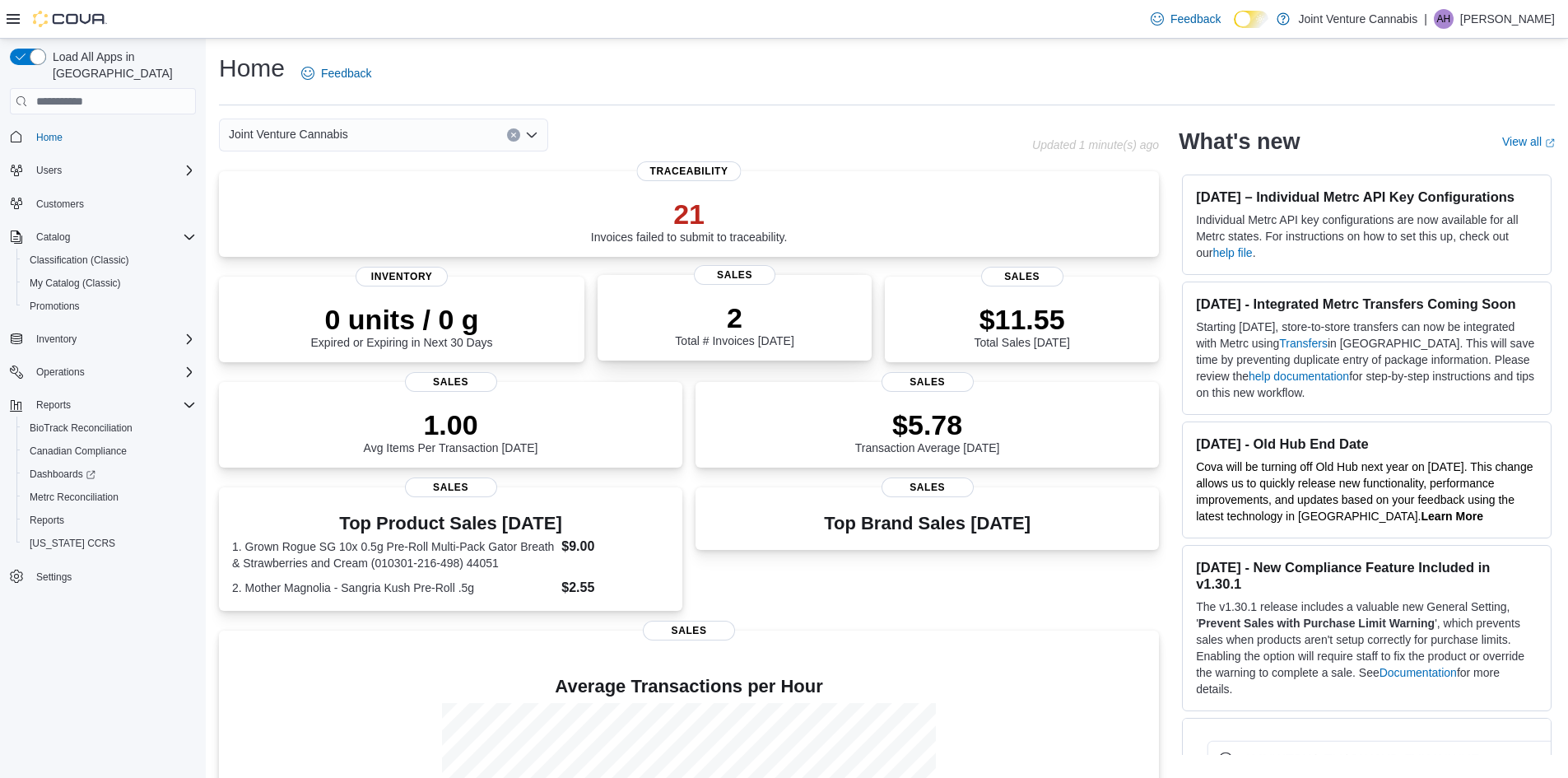
click at [779, 338] on div "2 Total # Invoices Today" at bounding box center [734, 324] width 118 height 46
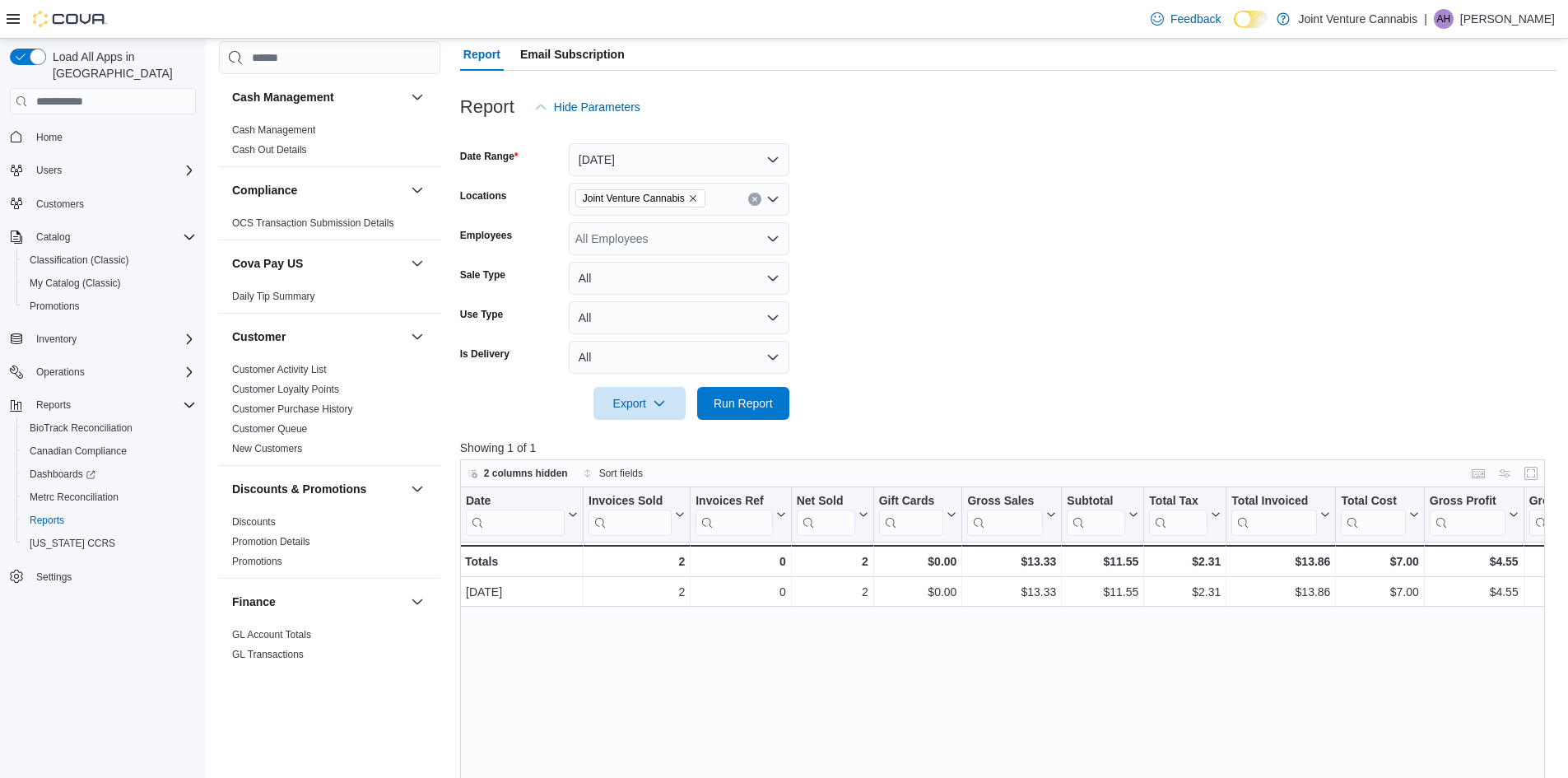
scroll to position [138, 0]
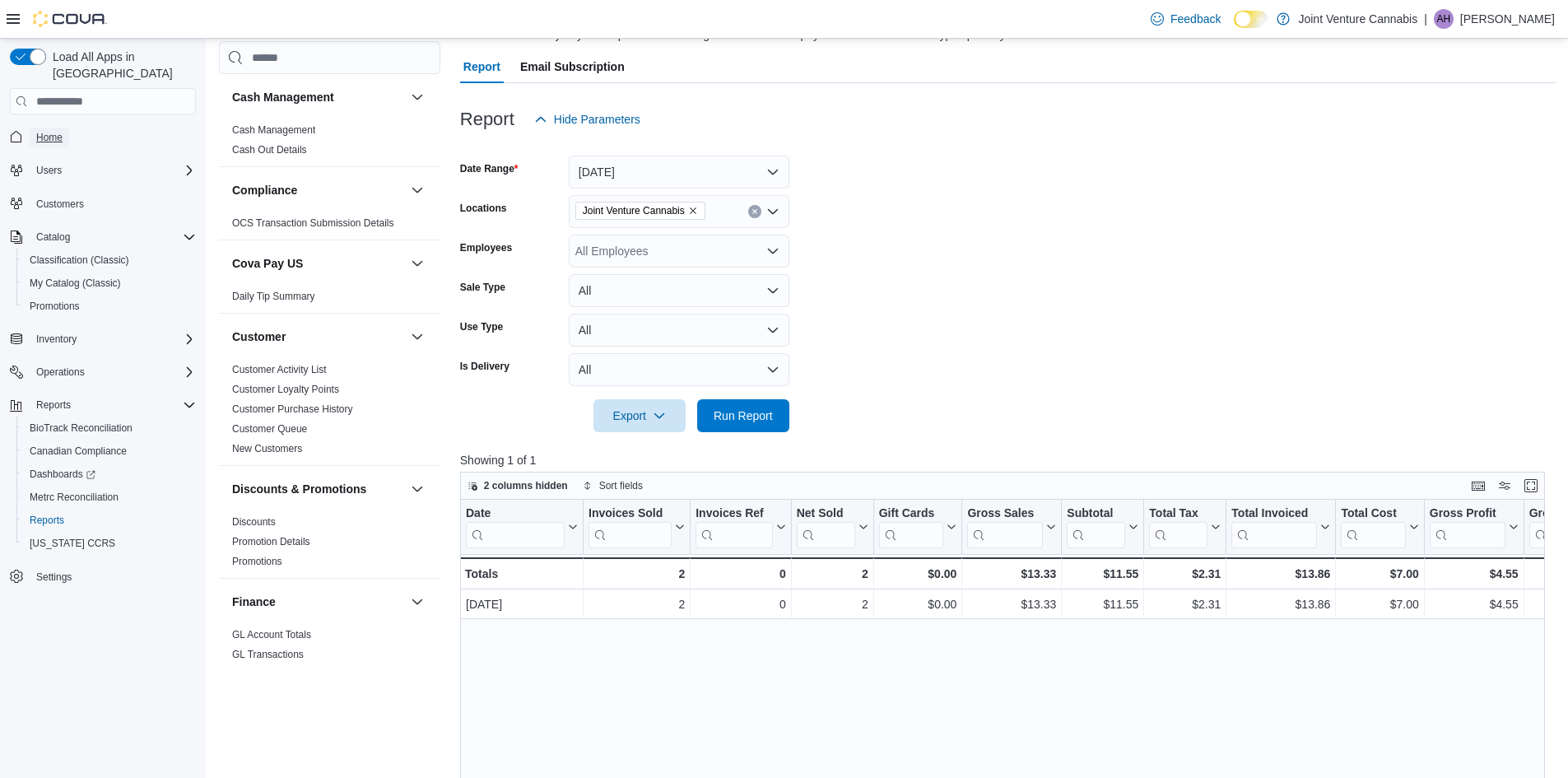
click at [69, 126] on span "Home" at bounding box center [112, 136] width 166 height 20
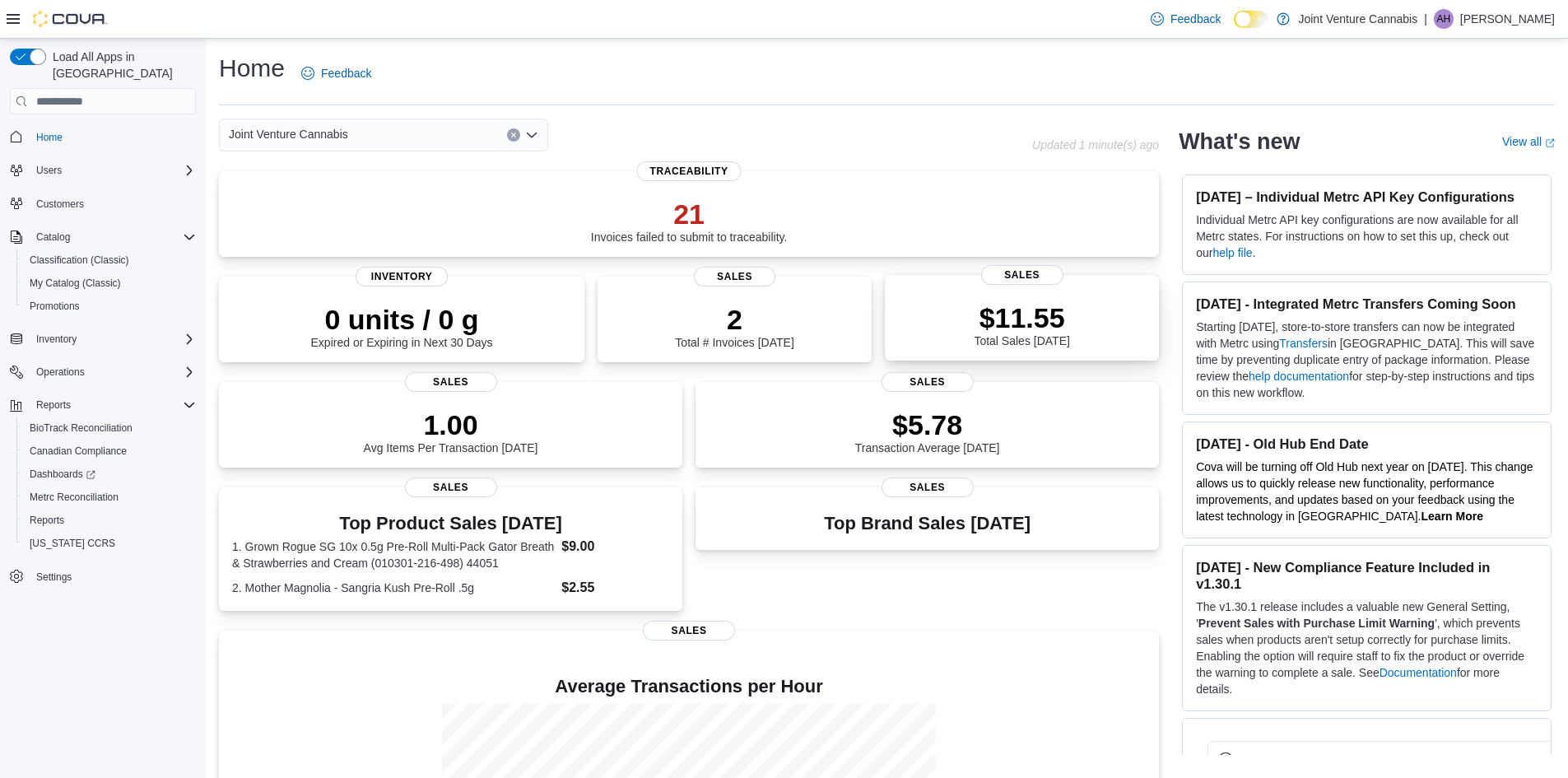
click at [983, 316] on div "$11.55 Total Sales Today" at bounding box center [1021, 321] width 248 height 52
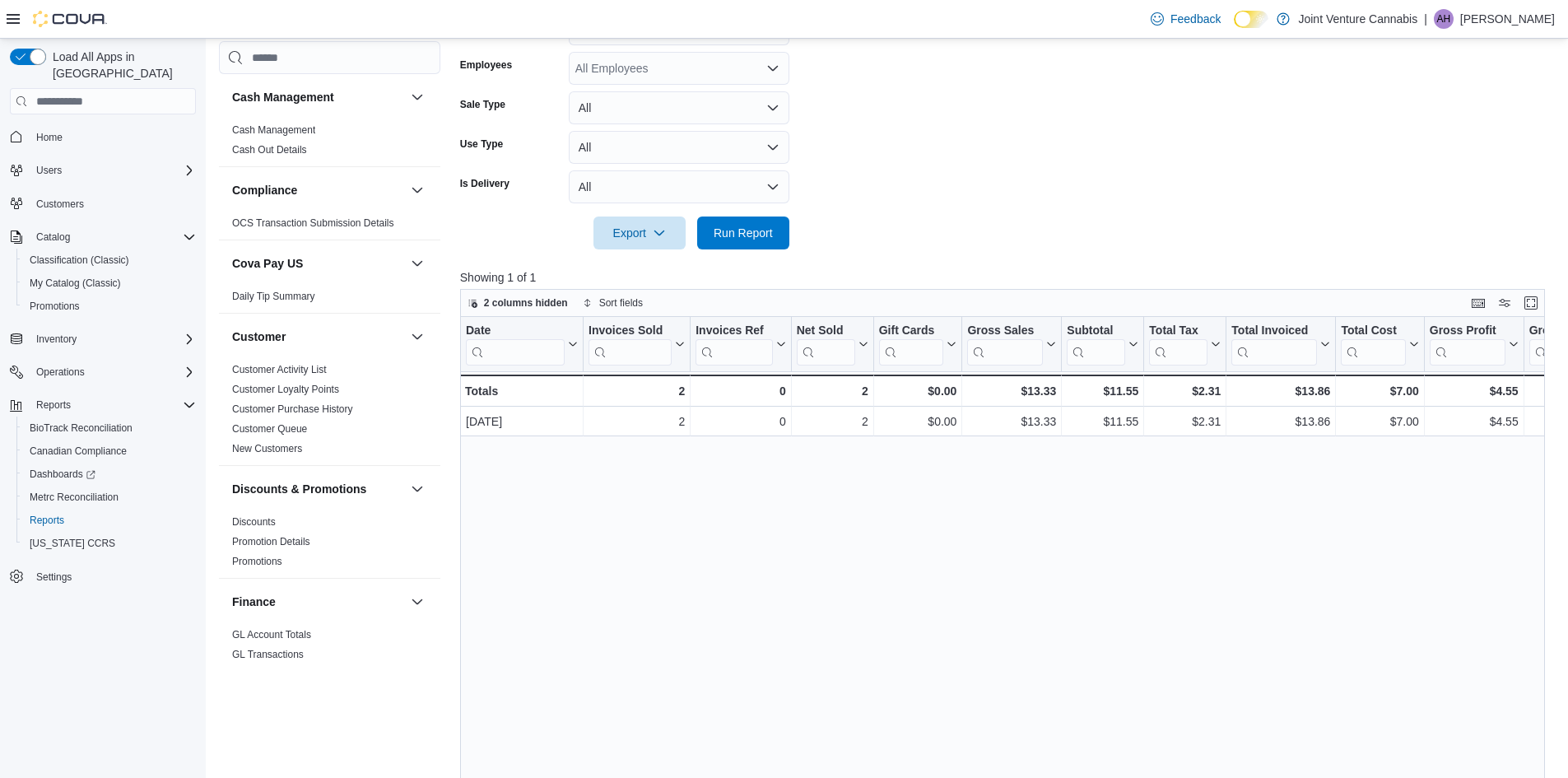
scroll to position [329, 0]
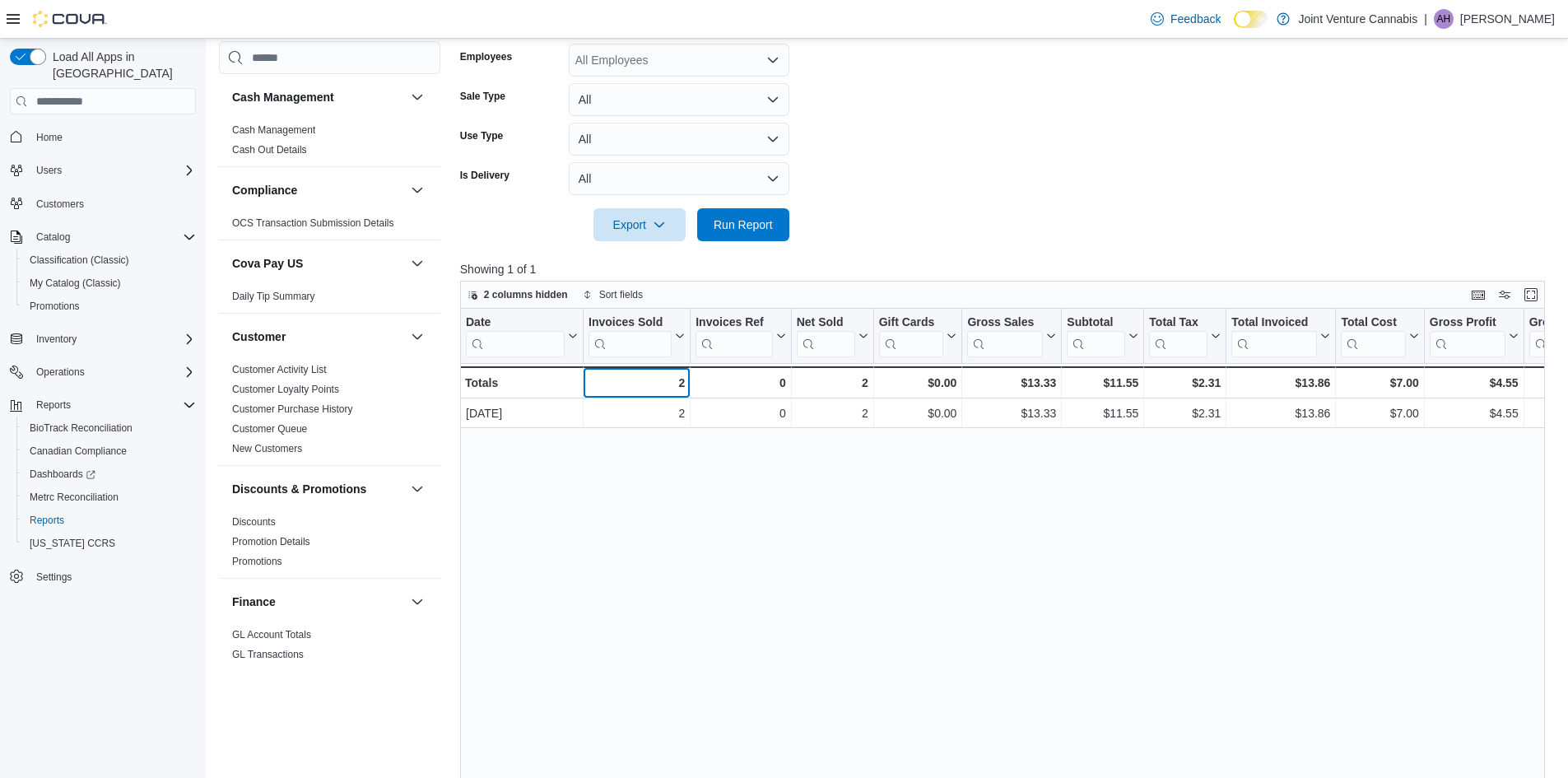
click at [664, 380] on div "2" at bounding box center [637, 382] width 96 height 19
click at [57, 131] on span "Home" at bounding box center [49, 138] width 26 height 14
